Goal: Task Accomplishment & Management: Use online tool/utility

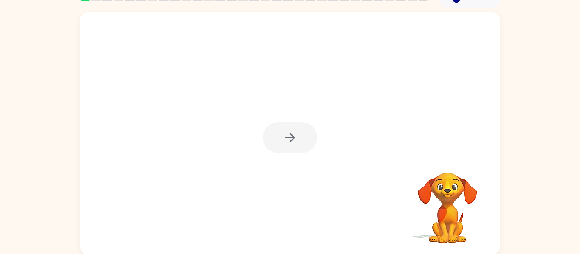
scroll to position [44, 0]
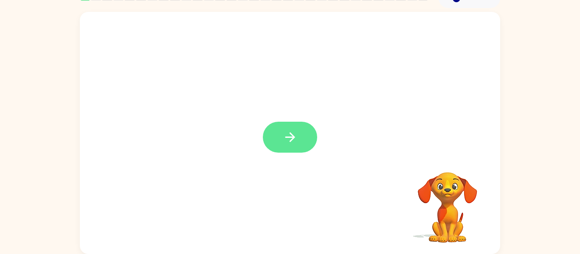
click at [279, 146] on button "button" at bounding box center [290, 137] width 54 height 31
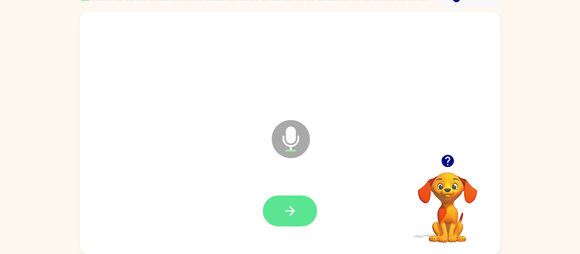
click at [302, 212] on button "button" at bounding box center [290, 211] width 54 height 31
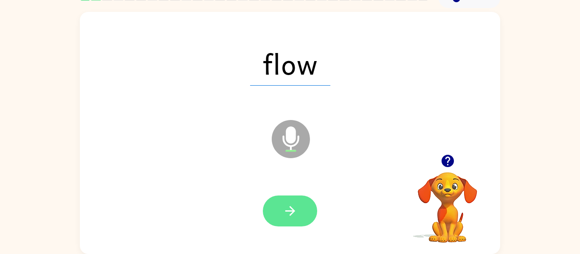
click at [292, 210] on icon "button" at bounding box center [290, 211] width 15 height 15
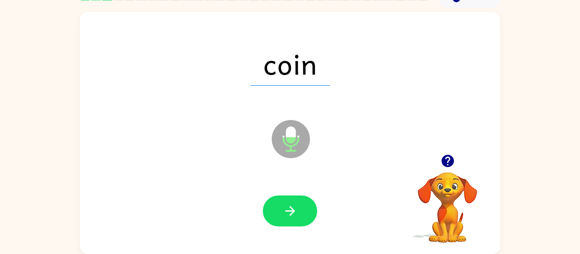
click at [321, 208] on div at bounding box center [289, 212] width 403 height 70
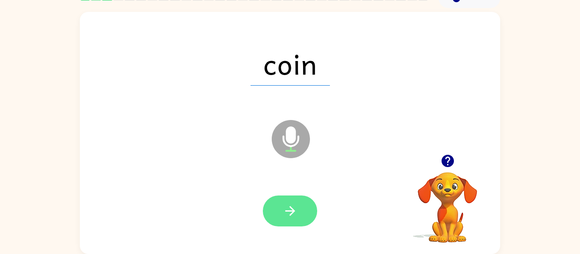
click at [313, 206] on button "button" at bounding box center [290, 211] width 54 height 31
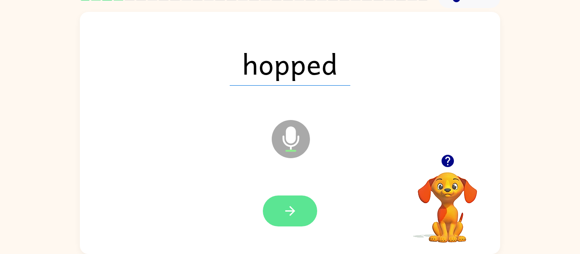
click at [274, 208] on button "button" at bounding box center [290, 211] width 54 height 31
click at [276, 212] on div at bounding box center [290, 211] width 54 height 31
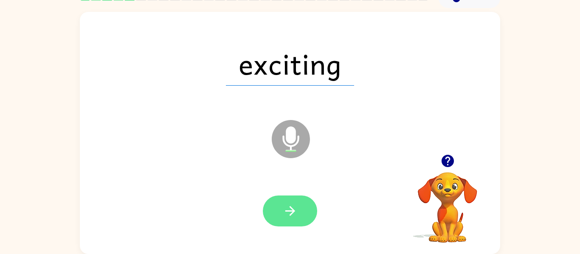
click at [276, 219] on button "button" at bounding box center [290, 211] width 54 height 31
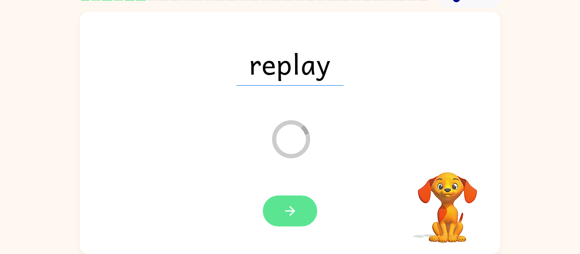
click at [302, 205] on button "button" at bounding box center [290, 211] width 54 height 31
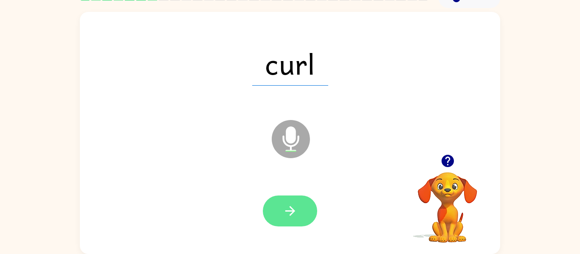
click at [286, 209] on icon "button" at bounding box center [290, 211] width 15 height 15
click at [284, 201] on button "button" at bounding box center [290, 211] width 54 height 31
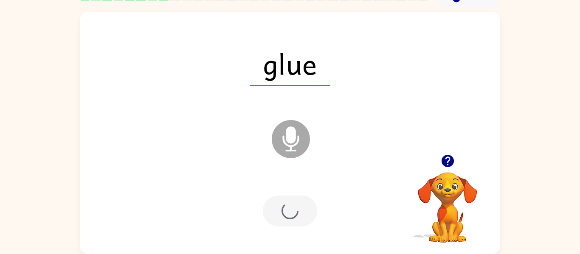
click at [296, 218] on div at bounding box center [290, 211] width 54 height 31
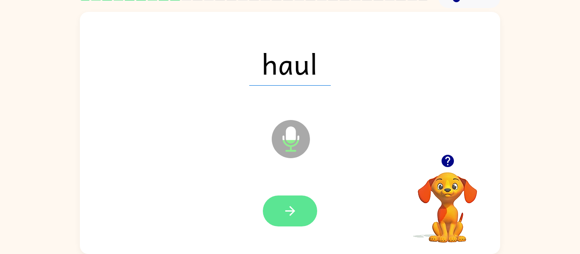
click at [280, 218] on button "button" at bounding box center [290, 211] width 54 height 31
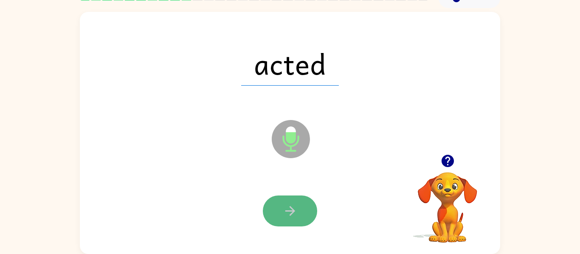
click at [290, 203] on button "button" at bounding box center [290, 211] width 54 height 31
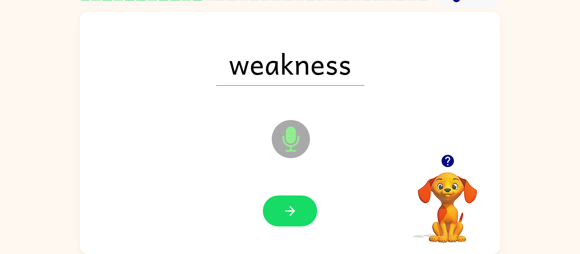
click at [267, 225] on div at bounding box center [290, 211] width 54 height 31
click at [278, 197] on button "button" at bounding box center [290, 211] width 54 height 31
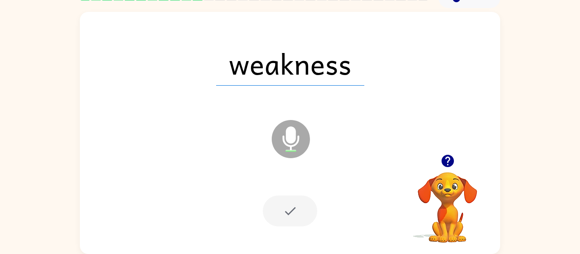
click at [279, 205] on div at bounding box center [290, 211] width 54 height 31
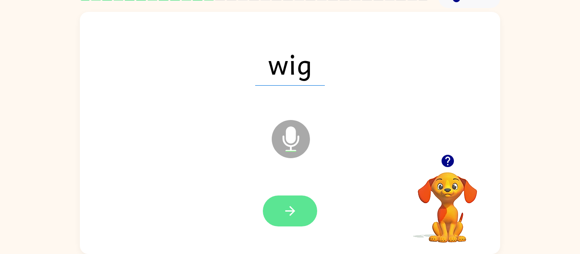
click at [278, 208] on button "button" at bounding box center [290, 211] width 54 height 31
click at [279, 211] on div at bounding box center [290, 211] width 54 height 31
click at [304, 216] on button "button" at bounding box center [290, 211] width 54 height 31
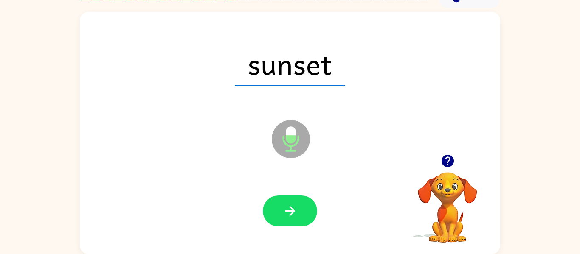
scroll to position [0, 0]
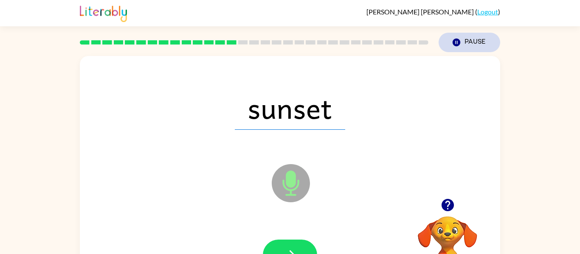
click at [470, 52] on button "Pause Pause" at bounding box center [470, 43] width 62 height 20
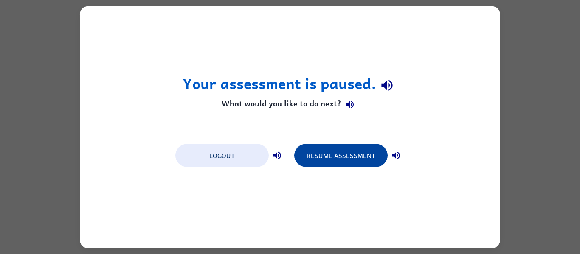
click at [336, 153] on button "Resume Assessment" at bounding box center [340, 155] width 93 height 23
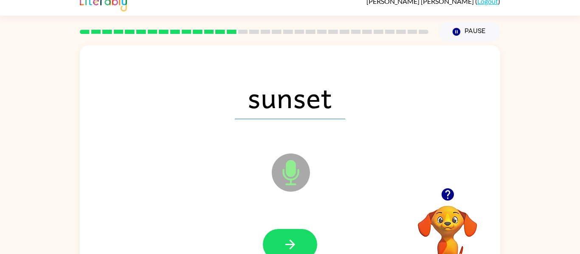
scroll to position [13, 0]
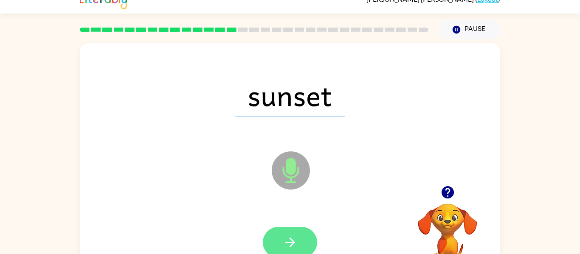
click at [293, 244] on icon "button" at bounding box center [290, 243] width 10 height 10
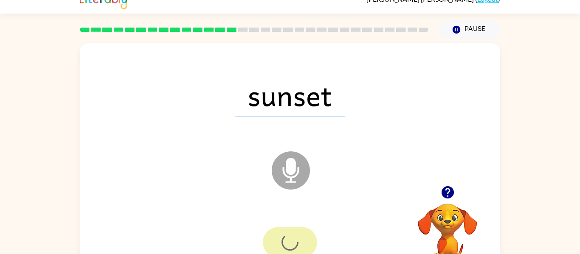
click at [297, 245] on div at bounding box center [290, 242] width 54 height 31
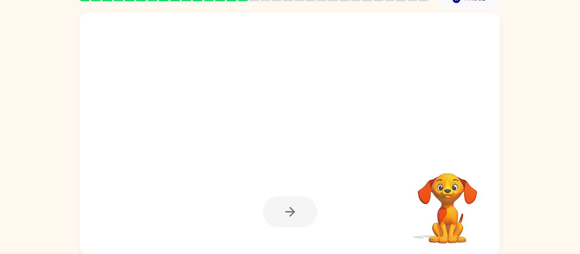
scroll to position [44, 0]
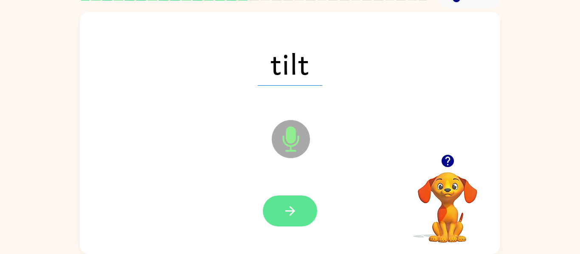
click at [301, 214] on button "button" at bounding box center [290, 211] width 54 height 31
click at [299, 210] on button "button" at bounding box center [290, 211] width 54 height 31
click at [304, 225] on button "button" at bounding box center [290, 211] width 54 height 31
click at [301, 210] on button "button" at bounding box center [290, 211] width 54 height 31
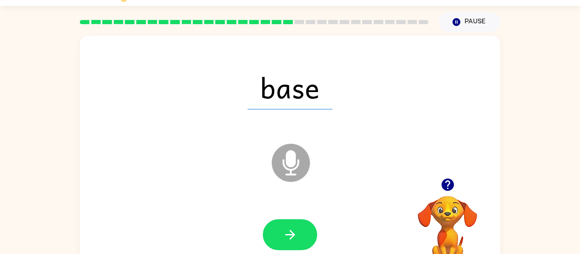
scroll to position [0, 0]
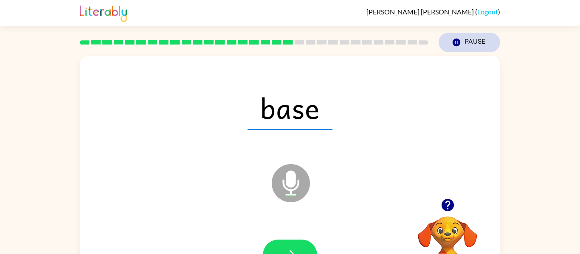
click at [468, 41] on button "Pause Pause" at bounding box center [470, 43] width 62 height 20
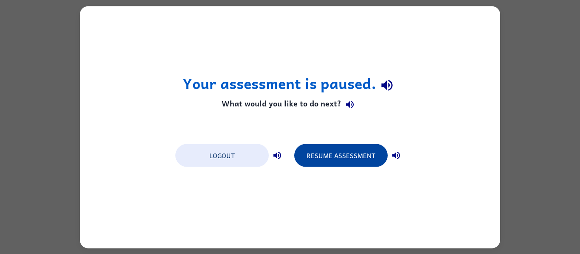
click at [364, 149] on button "Resume Assessment" at bounding box center [340, 155] width 93 height 23
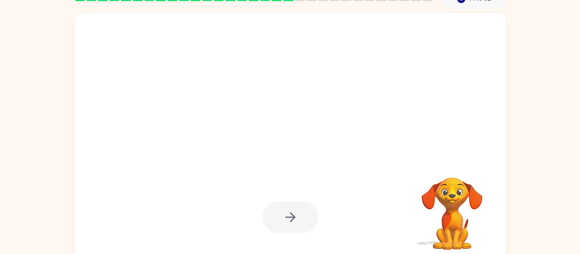
scroll to position [41, 0]
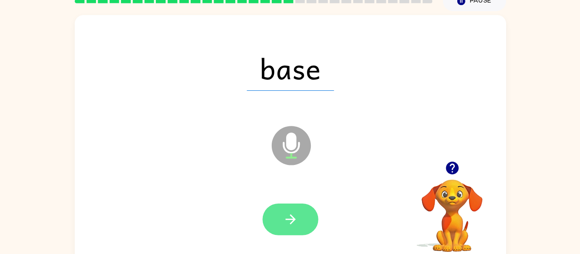
click at [310, 216] on button "button" at bounding box center [290, 214] width 54 height 31
click at [300, 228] on button "button" at bounding box center [290, 214] width 54 height 31
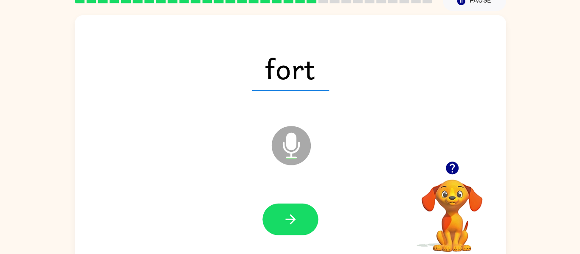
click at [284, 182] on icon "Microphone The Microphone is here when it is your turn to talk" at bounding box center [333, 153] width 127 height 64
click at [295, 191] on div at bounding box center [289, 215] width 403 height 70
click at [306, 204] on button "button" at bounding box center [290, 214] width 54 height 31
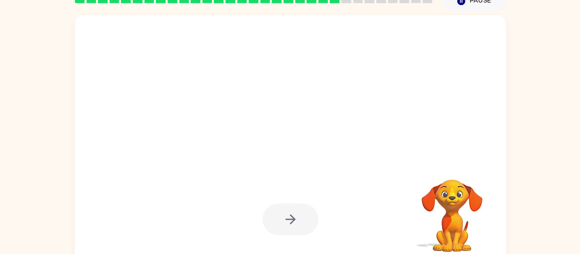
click at [307, 217] on div at bounding box center [290, 214] width 54 height 31
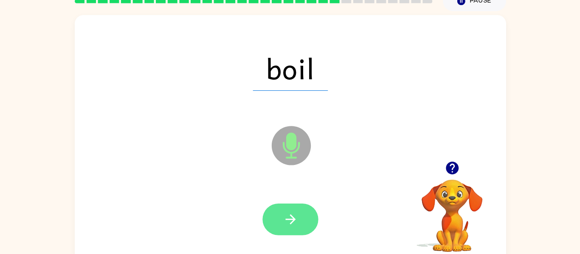
click at [307, 214] on button "button" at bounding box center [290, 214] width 54 height 31
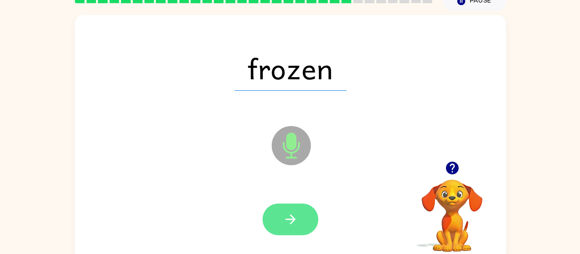
click at [315, 220] on button "button" at bounding box center [290, 214] width 54 height 31
click at [293, 221] on icon "button" at bounding box center [290, 214] width 15 height 15
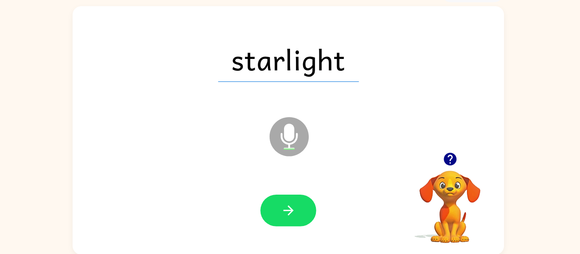
scroll to position [43, 0]
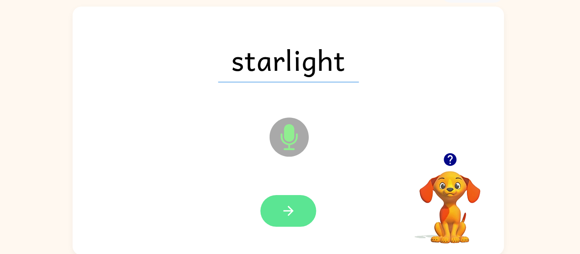
click at [300, 225] on button "button" at bounding box center [290, 212] width 54 height 31
click at [301, 208] on div at bounding box center [290, 212] width 54 height 31
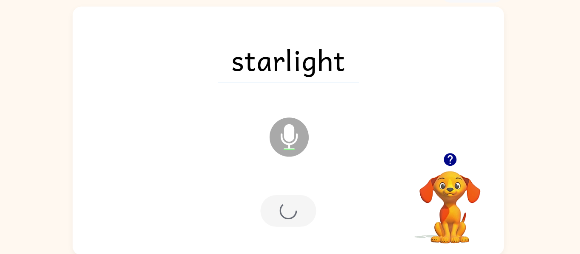
click at [308, 204] on div at bounding box center [290, 212] width 54 height 31
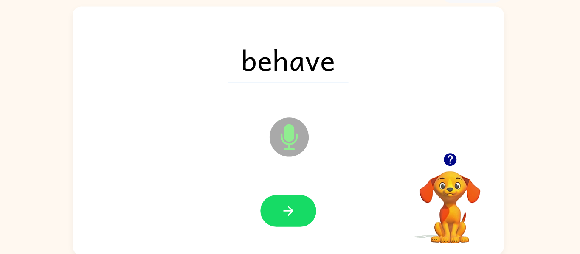
scroll to position [43, 0]
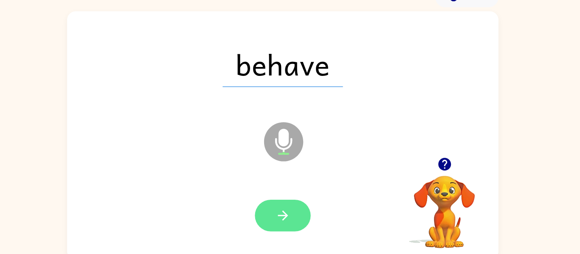
click at [304, 198] on button "button" at bounding box center [290, 212] width 54 height 31
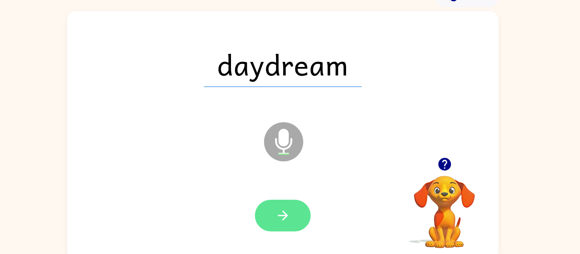
click at [310, 211] on button "button" at bounding box center [290, 212] width 54 height 31
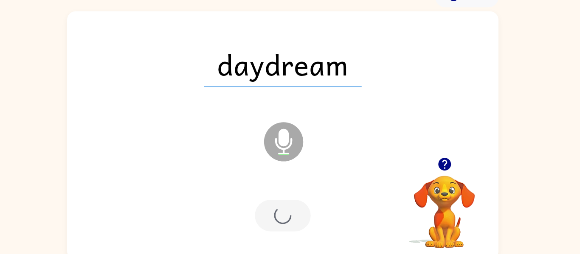
click at [321, 205] on div at bounding box center [289, 213] width 403 height 70
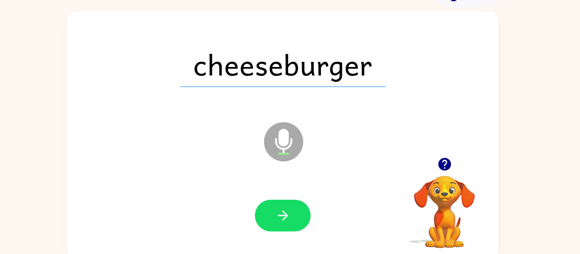
click at [455, 164] on icon "button" at bounding box center [447, 162] width 15 height 15
click at [298, 206] on button "button" at bounding box center [290, 212] width 54 height 31
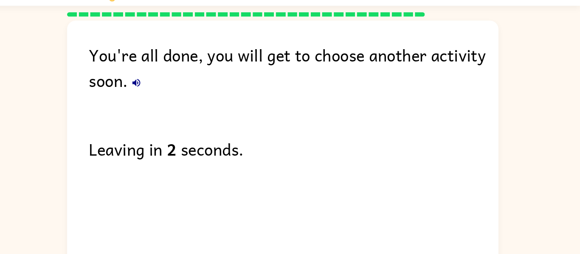
scroll to position [14, 0]
